Goal: Transaction & Acquisition: Purchase product/service

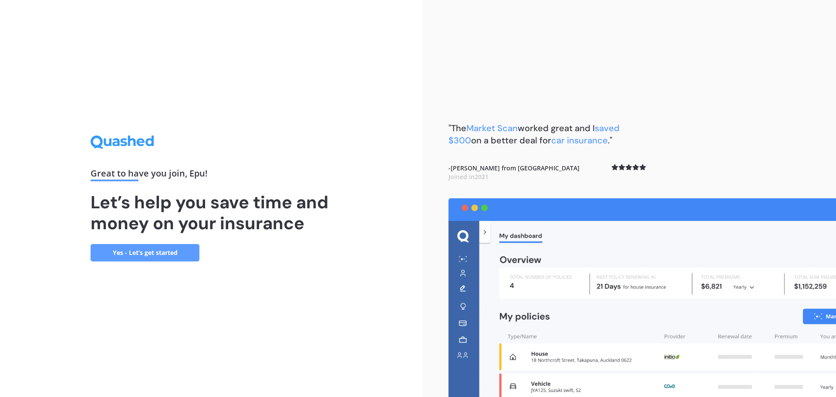
click at [182, 249] on link "Yes - Let’s get started" at bounding box center [145, 252] width 109 height 17
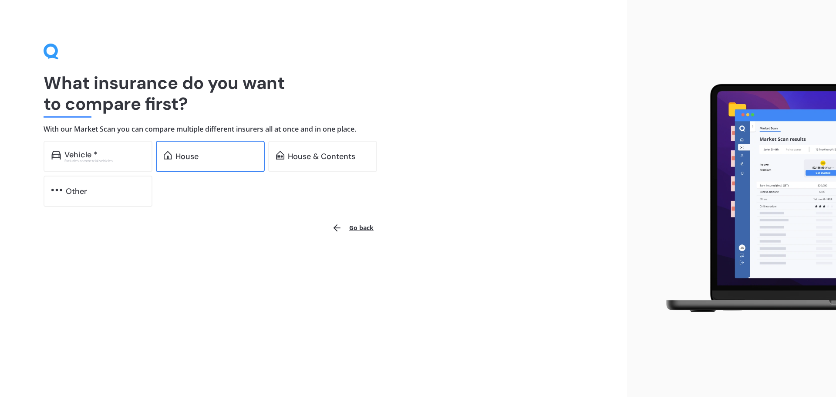
click at [184, 157] on div "House" at bounding box center [186, 156] width 23 height 9
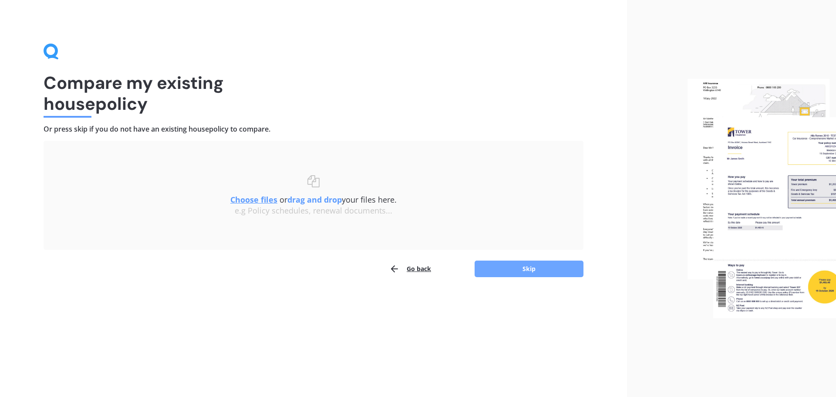
click at [529, 265] on button "Skip" at bounding box center [529, 268] width 109 height 17
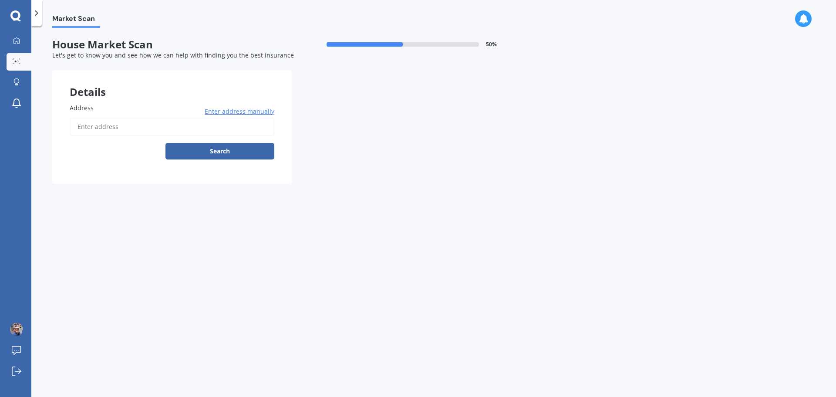
click at [243, 111] on span "Enter address manually" at bounding box center [240, 111] width 70 height 9
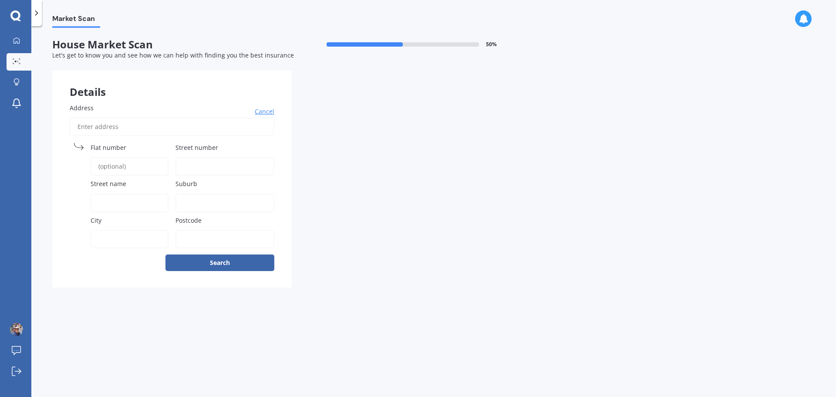
click at [95, 110] on label "Address" at bounding box center [170, 107] width 201 height 9
click at [95, 118] on input "Address" at bounding box center [172, 127] width 205 height 18
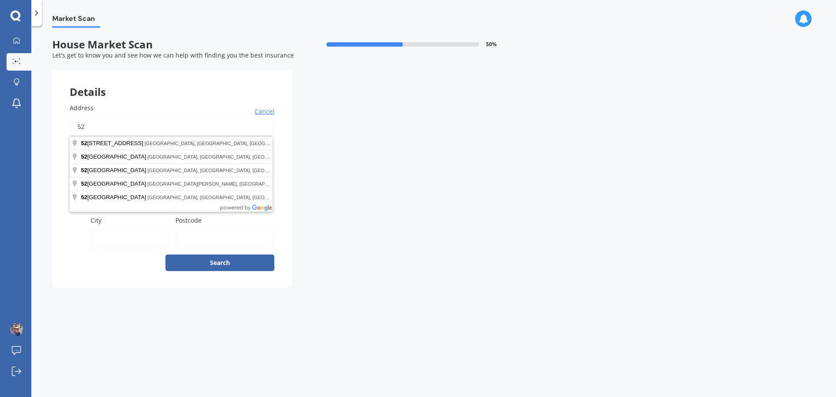
type input "52 Awatea Avenue"
type input "52"
type input "Awatea Avenue"
type input "Kapiti"
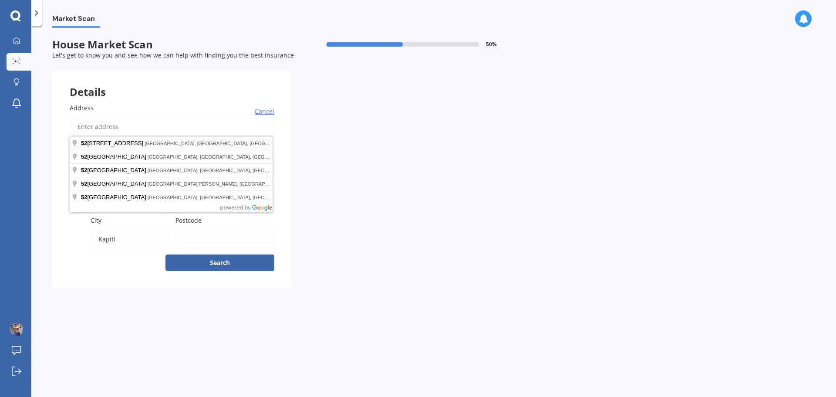
type input "5032"
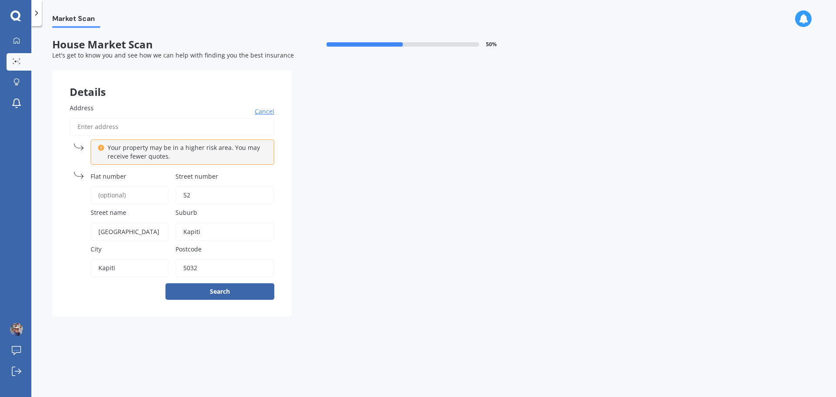
click at [128, 127] on input "Address" at bounding box center [172, 127] width 205 height 18
type input "5"
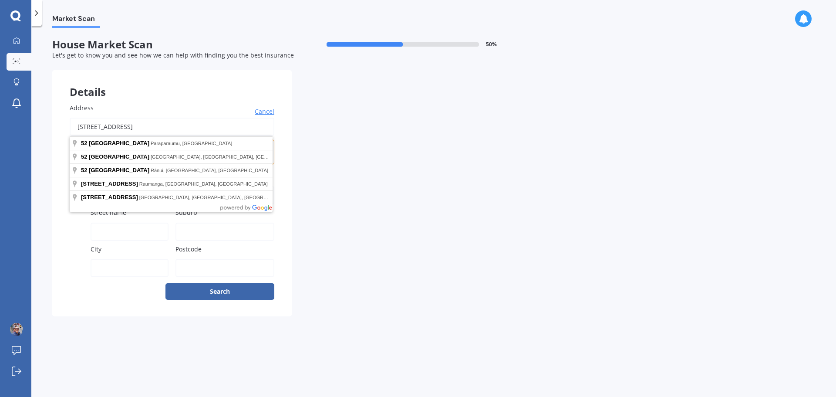
click at [78, 284] on div "Address 52 Awatea Avenue Cancel Your property may be in a higher risk area. You…" at bounding box center [171, 201] width 239 height 230
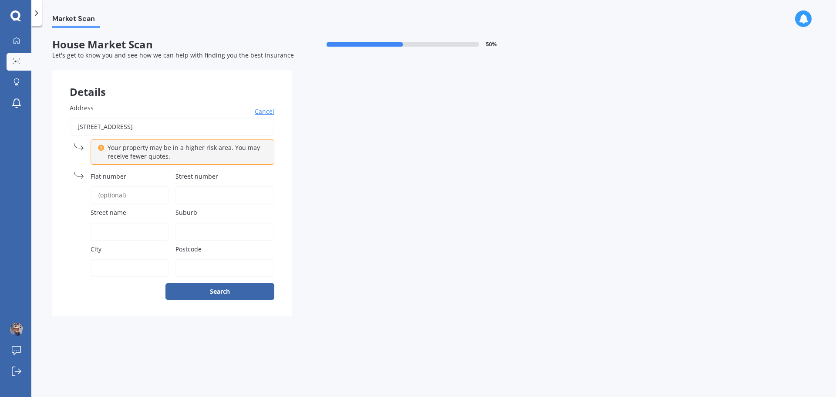
click at [138, 128] on input "52 Awatea Avenue" at bounding box center [172, 127] width 205 height 18
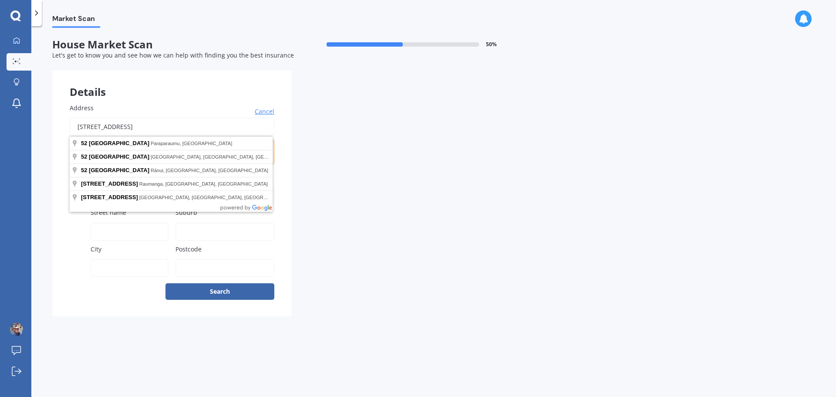
type input "52 Awatea Avenue, Paraparaumu 5032"
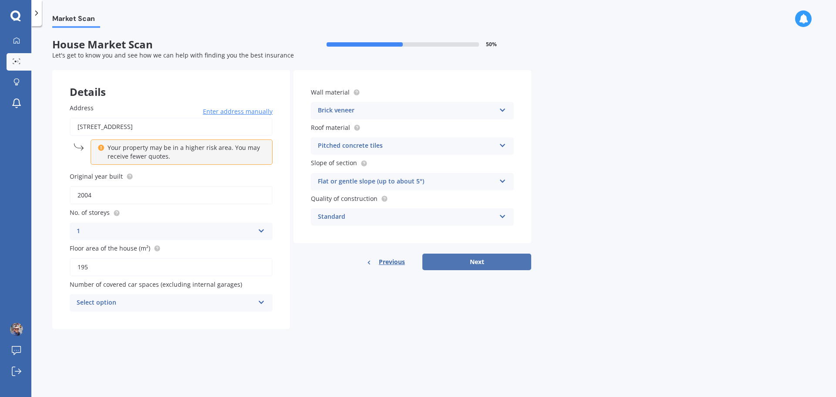
click at [493, 262] on button "Next" at bounding box center [476, 261] width 109 height 17
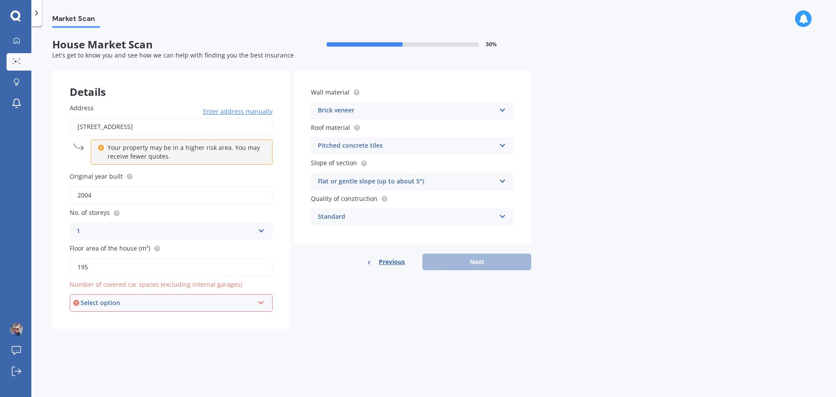
click at [253, 304] on div "Select option" at bounding box center [167, 303] width 173 height 10
click at [309, 337] on div "Market Scan House Market Scan 50 % Let's get to know you and see how we can hel…" at bounding box center [433, 213] width 805 height 371
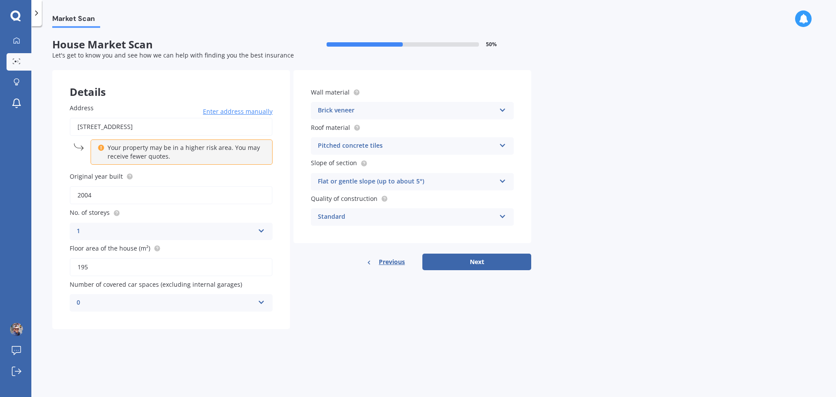
click at [256, 300] on div "0 0 1 2 3 4 5+" at bounding box center [171, 302] width 203 height 17
click at [262, 302] on icon at bounding box center [261, 300] width 7 height 6
drag, startPoint x: 91, startPoint y: 233, endPoint x: 103, endPoint y: 246, distance: 17.6
click at [91, 234] on div "2" at bounding box center [171, 239] width 202 height 16
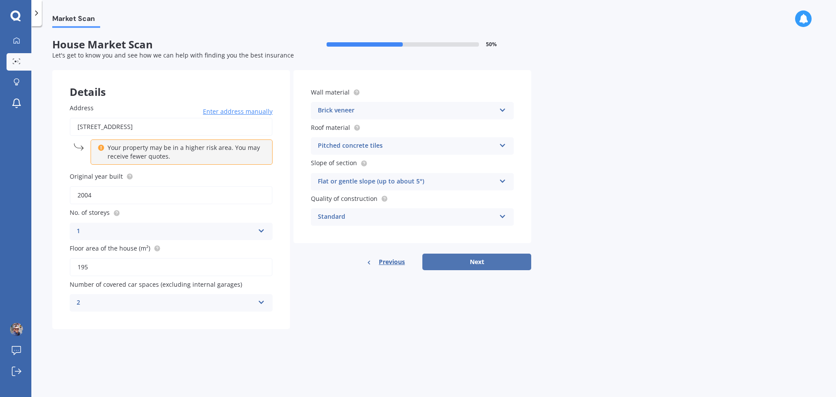
click at [475, 265] on button "Next" at bounding box center [476, 261] width 109 height 17
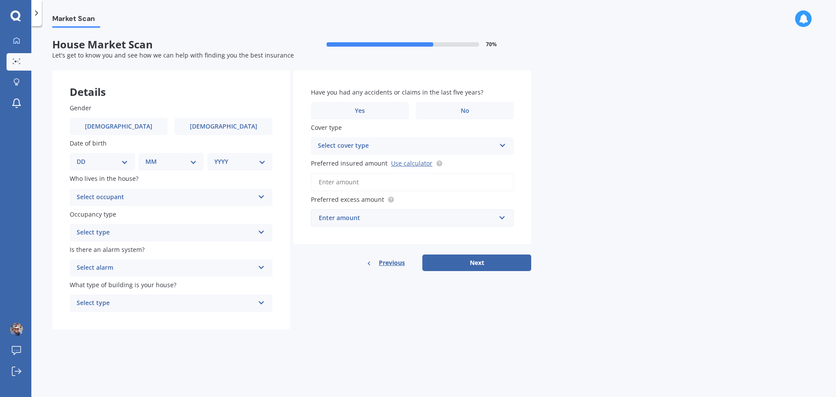
click at [124, 163] on select "DD 01 02 03 04 05 06 07 08 09 10 11 12 13 14 15 16 17 18 19 20 21 22 23 24 25 2…" at bounding box center [102, 162] width 51 height 10
select select "17"
click at [84, 157] on select "DD 01 02 03 04 05 06 07 08 09 10 11 12 13 14 15 16 17 18 19 20 21 22 23 24 25 2…" at bounding box center [102, 162] width 51 height 10
click at [195, 157] on select "MM 01 02 03 04 05 06 07 08 09 10 11 12" at bounding box center [173, 162] width 48 height 10
select select "10"
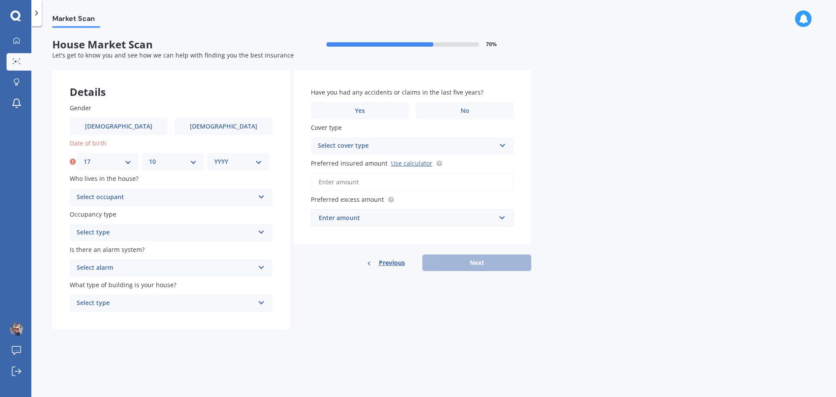
click at [149, 157] on select "MM 01 02 03 04 05 06 07 08 09 10 11 12" at bounding box center [173, 162] width 48 height 10
click at [263, 159] on div "YYYY 2009 2008 2007 2006 2005 2004 2003 2002 2001 2000 1999 1998 1997 1996 1995…" at bounding box center [238, 161] width 62 height 17
click at [261, 159] on select "YYYY 2009 2008 2007 2006 2005 2004 2003 2002 2001 2000 1999 1998 1997 1996 1995…" at bounding box center [238, 162] width 48 height 10
select select "1968"
click at [214, 157] on select "YYYY 2009 2008 2007 2006 2005 2004 2003 2002 2001 2000 1999 1998 1997 1996 1995…" at bounding box center [238, 162] width 48 height 10
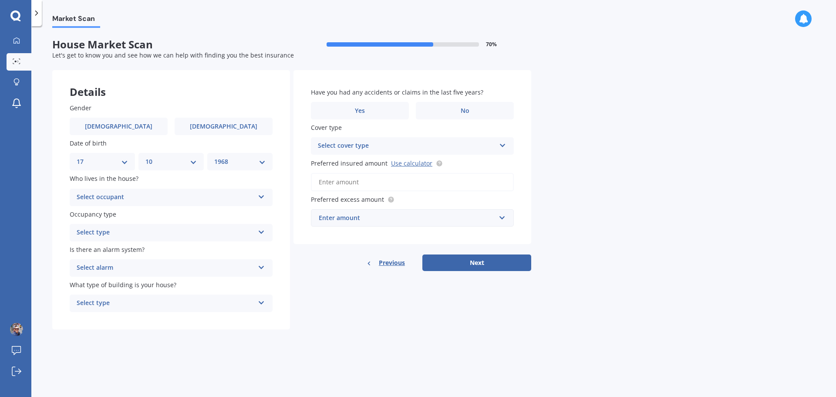
click at [264, 196] on icon at bounding box center [261, 195] width 7 height 6
click at [95, 213] on span "Owner" at bounding box center [87, 214] width 20 height 8
click at [257, 229] on div "Select type Permanent Holiday (without tenancy)" at bounding box center [171, 232] width 203 height 17
click at [93, 247] on span "Permanent" at bounding box center [93, 249] width 33 height 8
click at [260, 267] on icon at bounding box center [261, 266] width 7 height 6
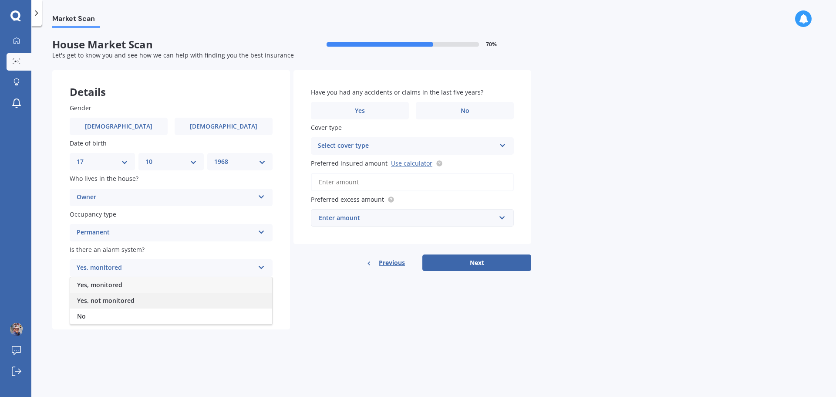
click at [123, 297] on span "Yes, not monitored" at bounding box center [105, 300] width 57 height 8
click at [259, 302] on icon at bounding box center [261, 301] width 7 height 6
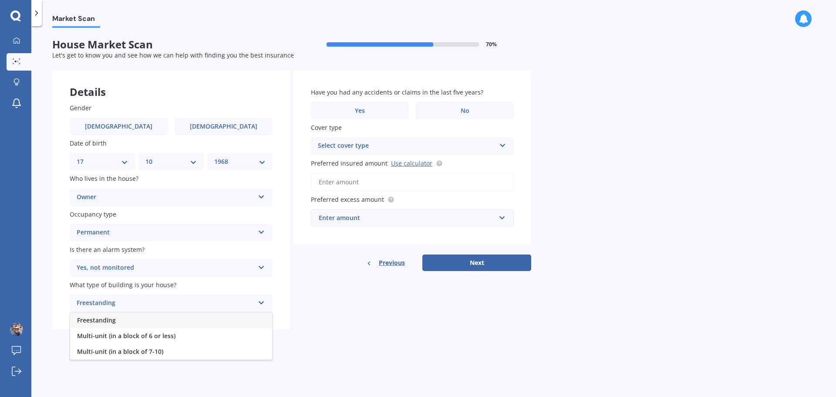
click at [105, 319] on span "Freestanding" at bounding box center [96, 320] width 39 height 8
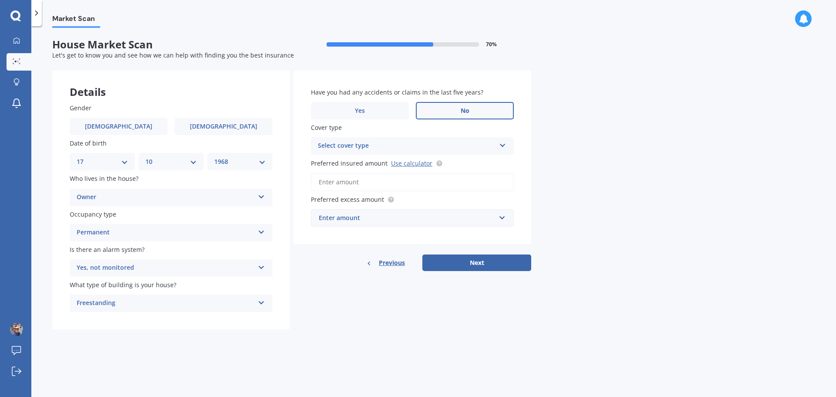
click at [471, 113] on label "No" at bounding box center [465, 110] width 98 height 17
click at [0, 0] on input "No" at bounding box center [0, 0] width 0 height 0
click at [124, 124] on span "Male" at bounding box center [118, 126] width 69 height 7
click at [0, 0] on input "Male" at bounding box center [0, 0] width 0 height 0
click at [507, 144] on div "Select cover type High" at bounding box center [412, 145] width 203 height 17
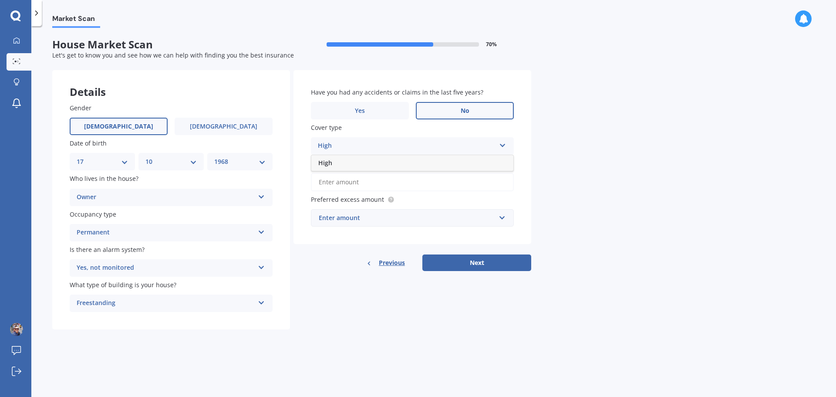
click at [332, 162] on div "High" at bounding box center [412, 163] width 202 height 16
click at [502, 217] on input "text" at bounding box center [409, 217] width 195 height 17
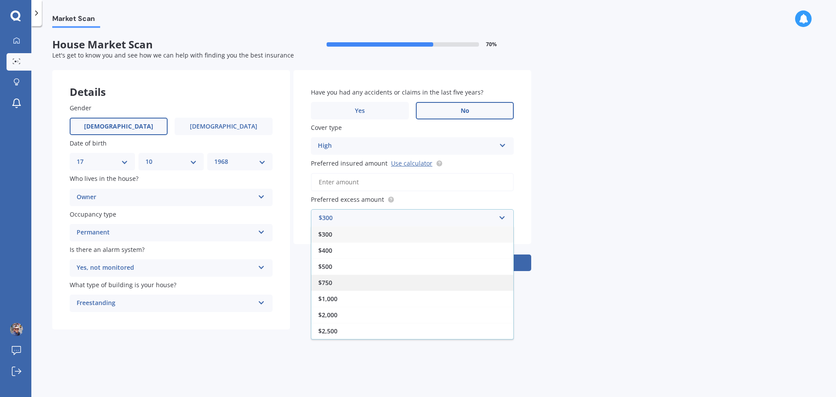
click at [331, 280] on span "$750" at bounding box center [325, 282] width 14 height 8
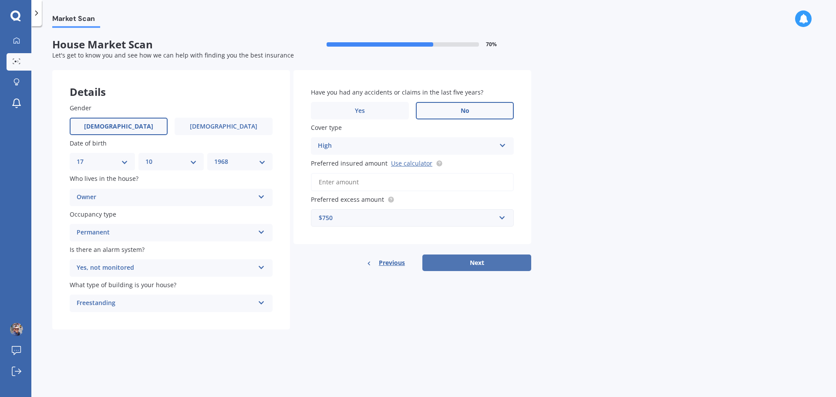
click at [486, 259] on button "Next" at bounding box center [476, 262] width 109 height 17
click at [408, 177] on input "Preferred insured amount Use calculator" at bounding box center [412, 182] width 203 height 18
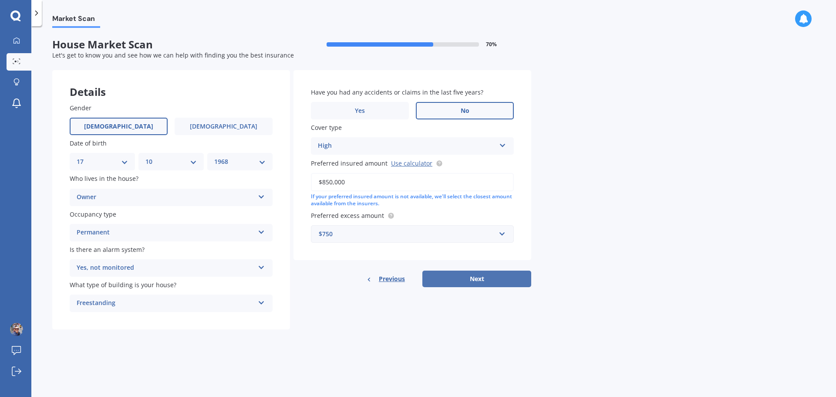
type input "$850,000"
click at [485, 276] on button "Next" at bounding box center [476, 278] width 109 height 17
select select "17"
select select "10"
select select "1968"
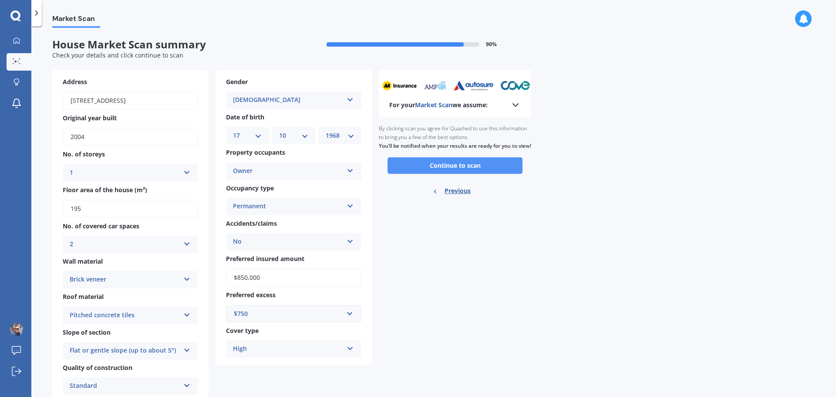
click at [440, 174] on button "Continue to scan" at bounding box center [455, 165] width 135 height 17
